Goal: Task Accomplishment & Management: Complete application form

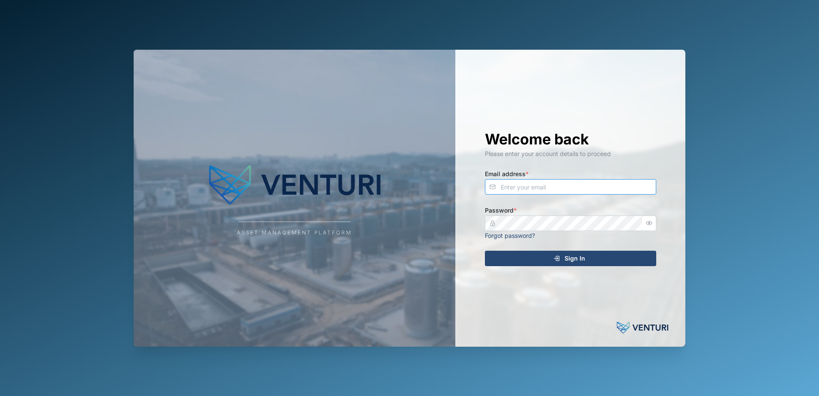
type input "admin@venturi.io"
click at [542, 257] on div "Sign In" at bounding box center [569, 258] width 158 height 15
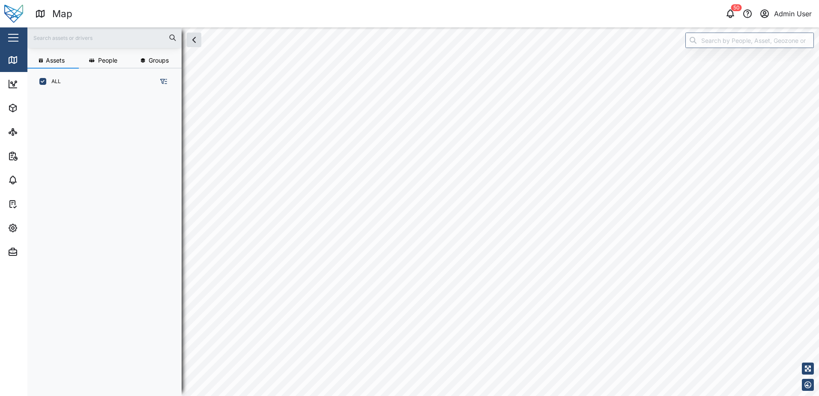
scroll to position [291, 134]
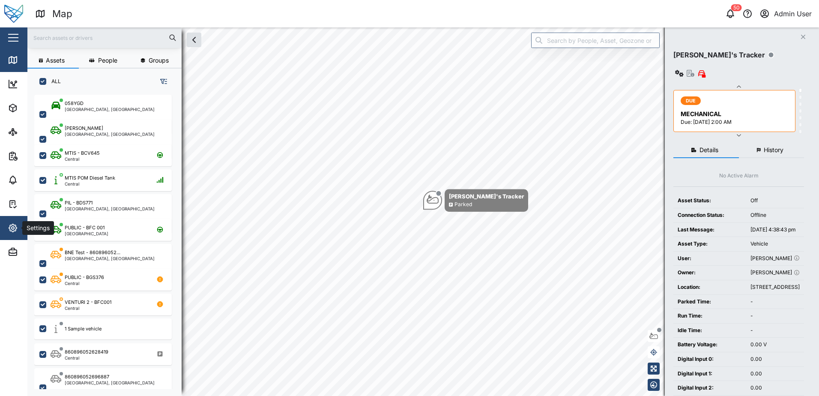
click at [11, 229] on icon "button" at bounding box center [13, 228] width 10 height 10
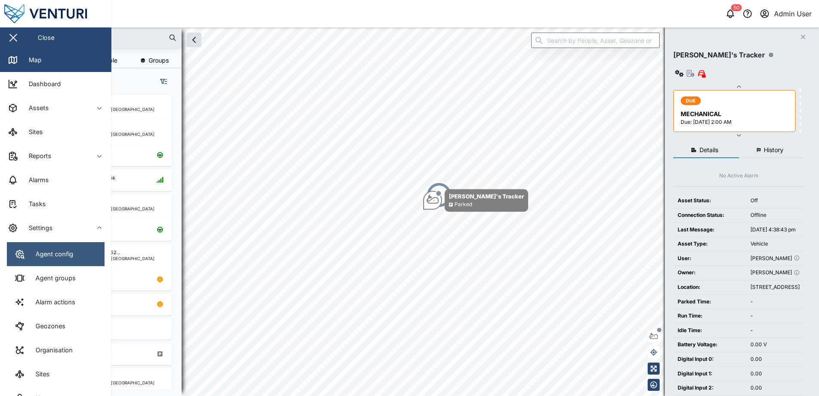
scroll to position [69, 0]
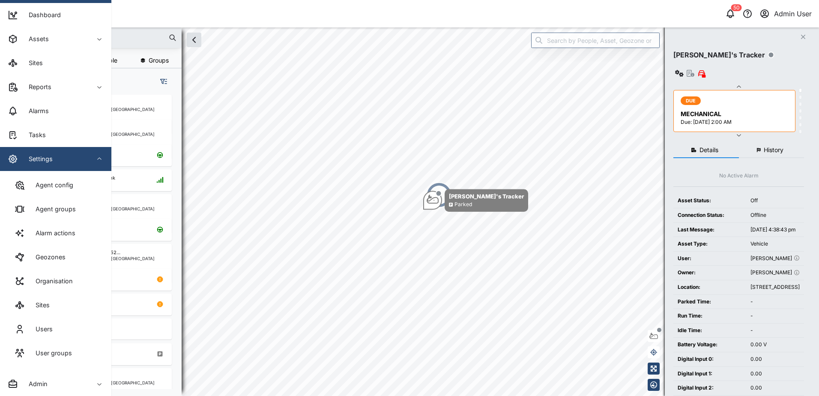
click at [42, 166] on span "Settings" at bounding box center [47, 159] width 78 height 24
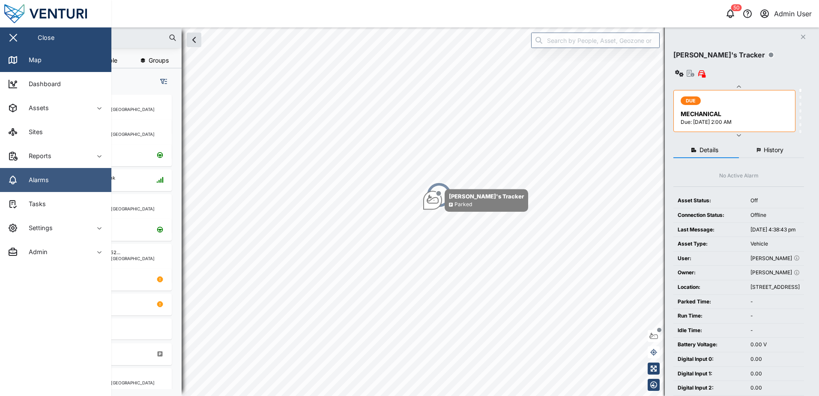
scroll to position [0, 0]
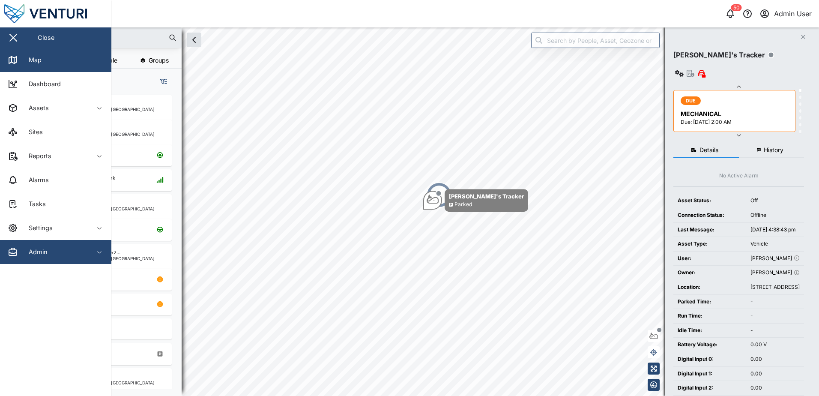
click at [35, 244] on span "Admin" at bounding box center [47, 252] width 78 height 24
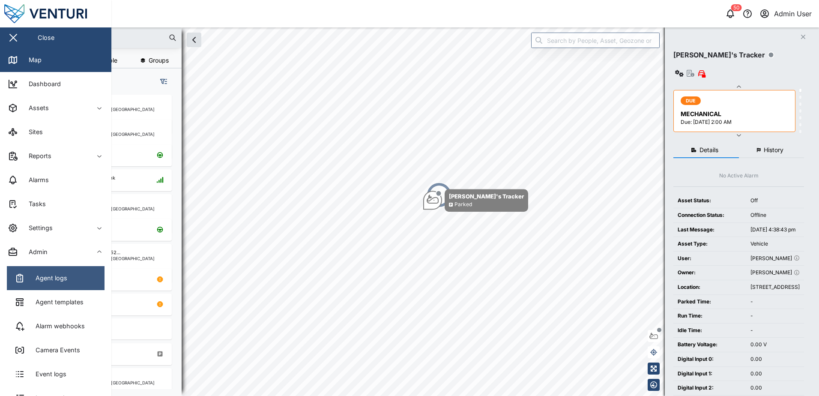
scroll to position [165, 0]
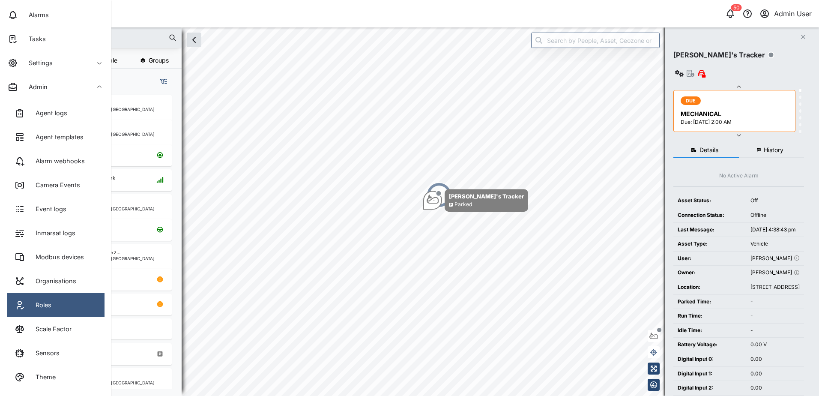
click at [55, 307] on link "Roles" at bounding box center [56, 305] width 98 height 24
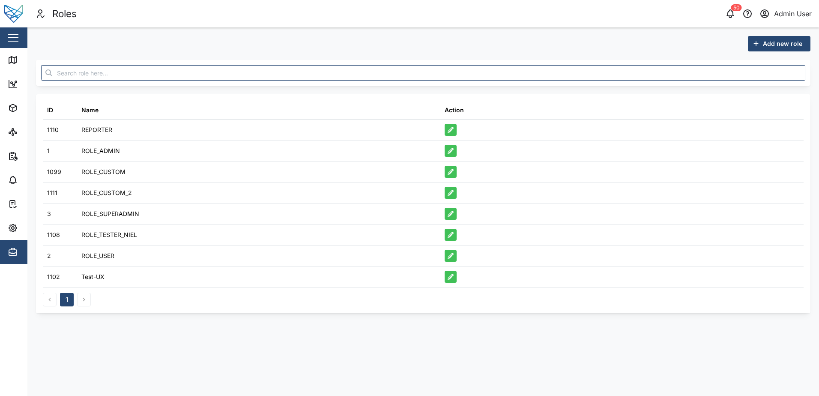
click at [781, 42] on span "Add new role" at bounding box center [782, 43] width 39 height 15
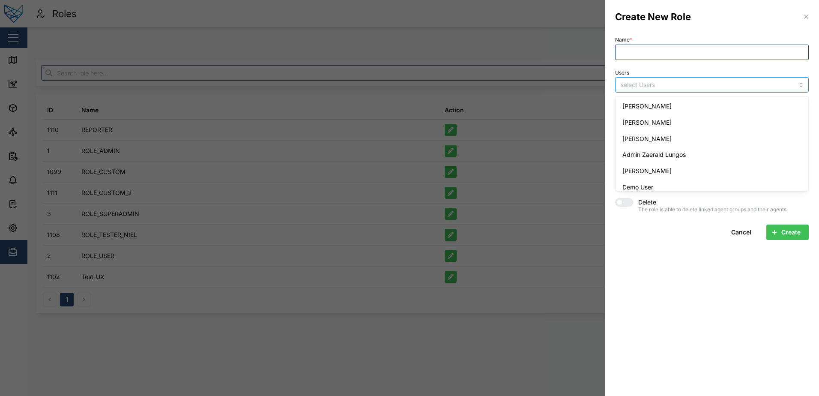
click at [697, 83] on input "Users" at bounding box center [694, 84] width 148 height 7
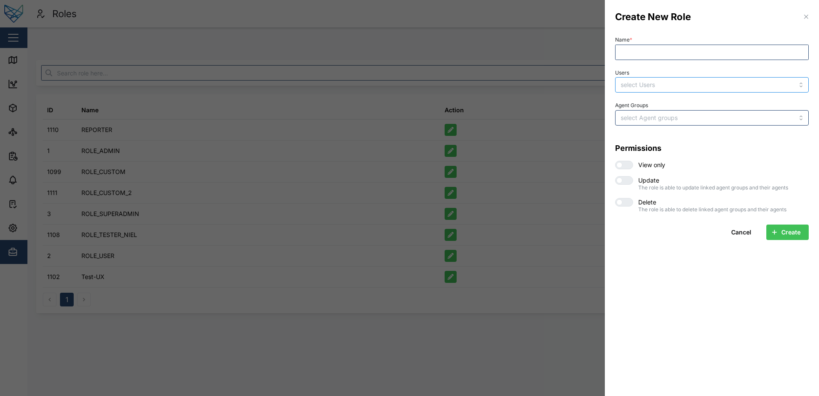
click at [697, 83] on input "Users" at bounding box center [694, 84] width 148 height 7
click at [654, 52] on input "Name *" at bounding box center [712, 52] width 194 height 15
type input "Test_acl_sid_role"
click at [664, 80] on div at bounding box center [693, 84] width 150 height 15
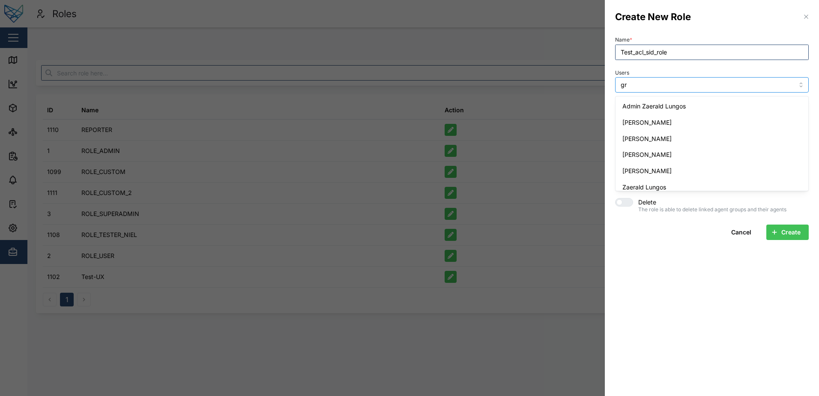
type input "gra"
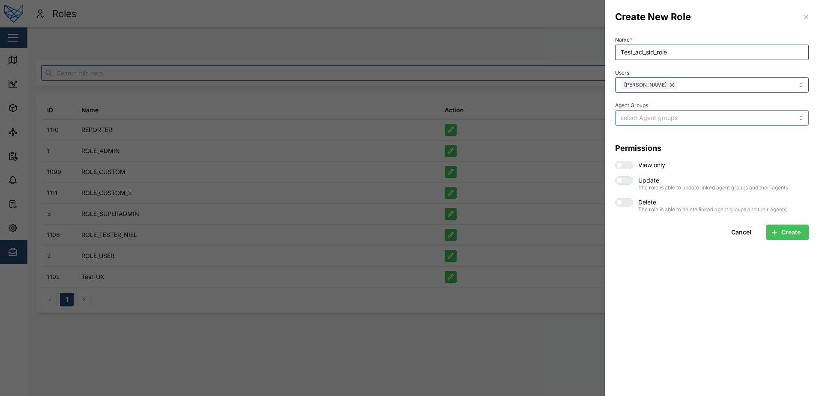
click at [673, 118] on input "Agent Groups" at bounding box center [694, 117] width 148 height 7
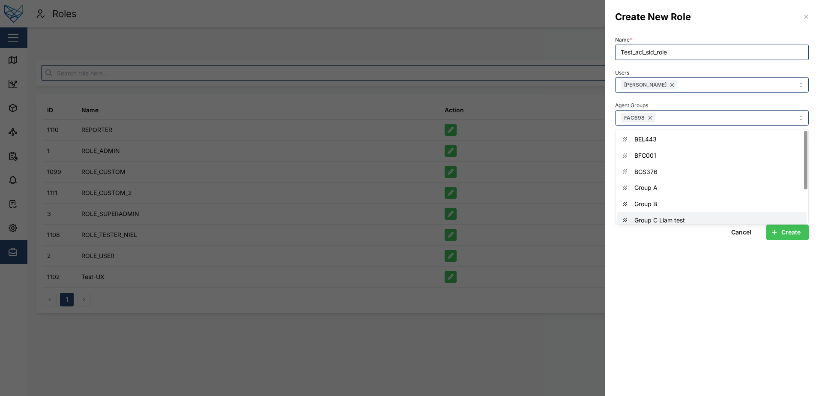
click at [676, 263] on section "Create New Role Name * Test_acl_sid_role Users Grant Lay Agent Groups FAC698 BE…" at bounding box center [712, 198] width 214 height 396
click at [785, 230] on span "Create" at bounding box center [790, 232] width 19 height 15
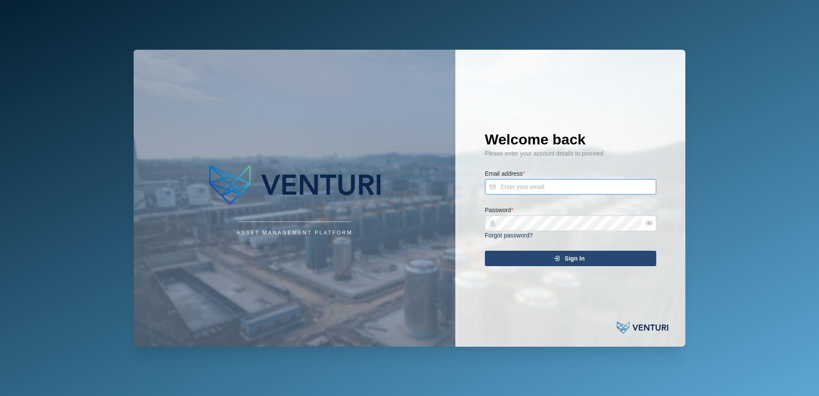
type input "[EMAIL_ADDRESS][DOMAIN_NAME]"
click at [542, 256] on div "Sign In" at bounding box center [569, 258] width 158 height 15
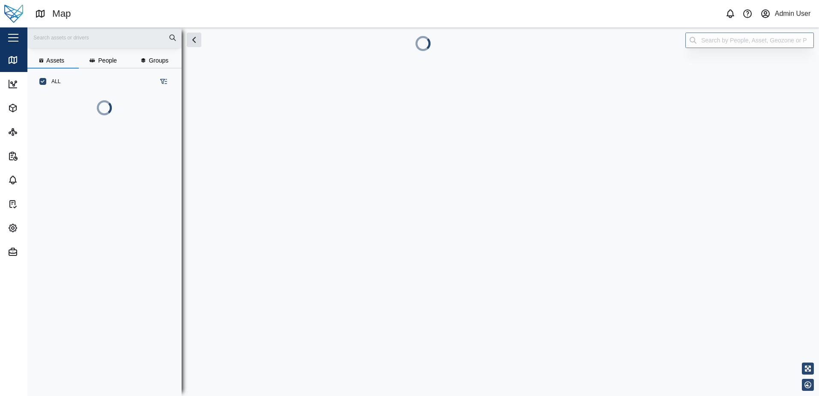
scroll to position [7, 7]
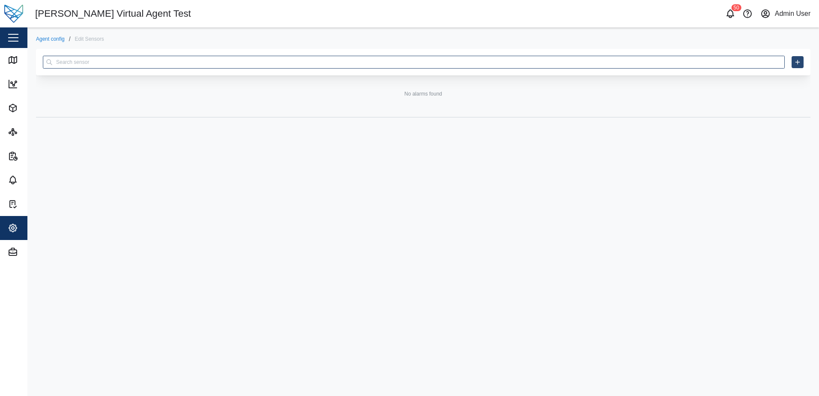
click at [448, 192] on div "No alarms found" at bounding box center [423, 217] width 774 height 337
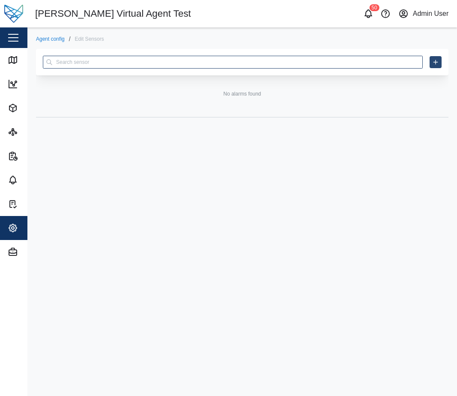
click at [438, 69] on div at bounding box center [242, 62] width 399 height 27
click at [433, 59] on button "button" at bounding box center [435, 62] width 12 height 12
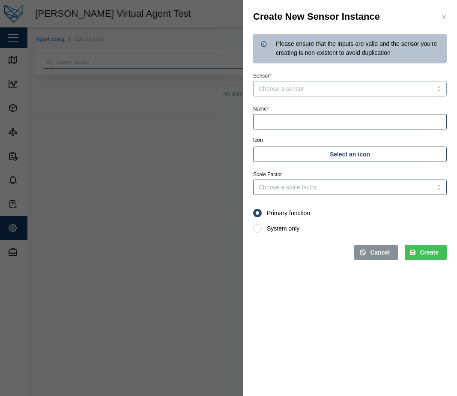
click at [304, 85] on input "Sensor *" at bounding box center [350, 88] width 194 height 15
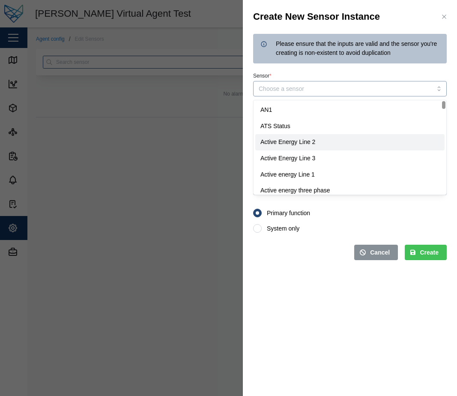
type input "Active Energy Line 2"
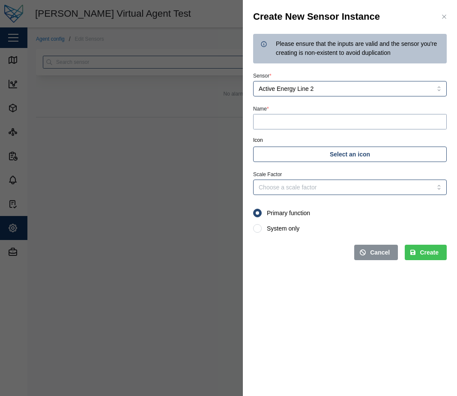
click at [295, 119] on input "Name *" at bounding box center [350, 121] width 194 height 15
type input "test"
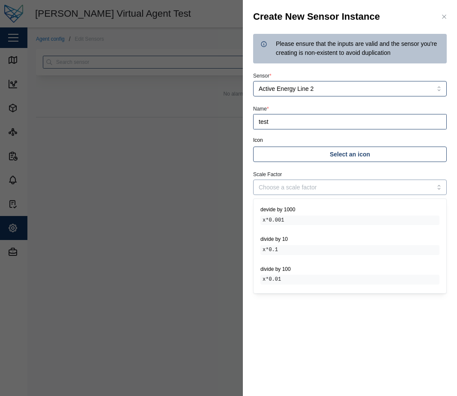
click at [297, 189] on input "Scale Factor" at bounding box center [350, 186] width 194 height 15
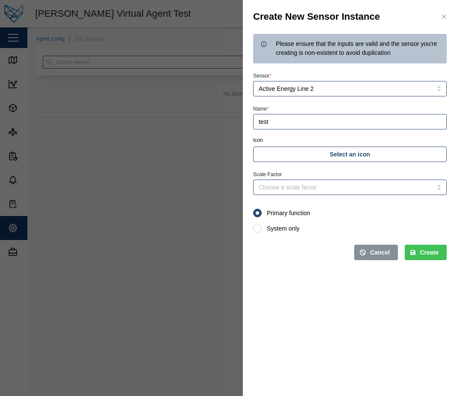
click at [415, 252] on icon "submit" at bounding box center [412, 252] width 5 height 6
